Goal: Entertainment & Leisure: Consume media (video, audio)

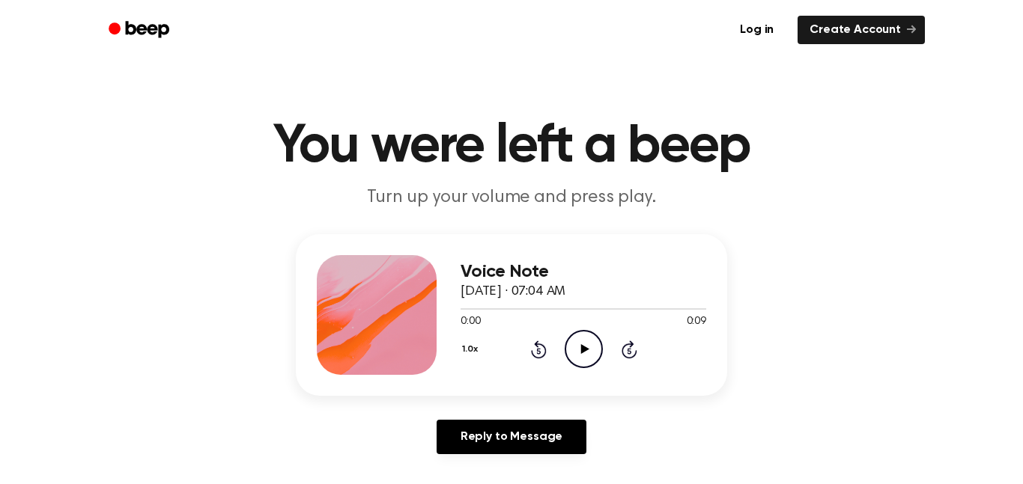
click at [576, 355] on icon "Play Audio" at bounding box center [583, 349] width 38 height 38
click at [577, 350] on icon "Play Audio" at bounding box center [583, 349] width 38 height 38
click at [600, 354] on circle at bounding box center [583, 349] width 37 height 37
click at [591, 360] on icon "Play Audio" at bounding box center [583, 349] width 38 height 38
